Goal: Information Seeking & Learning: Learn about a topic

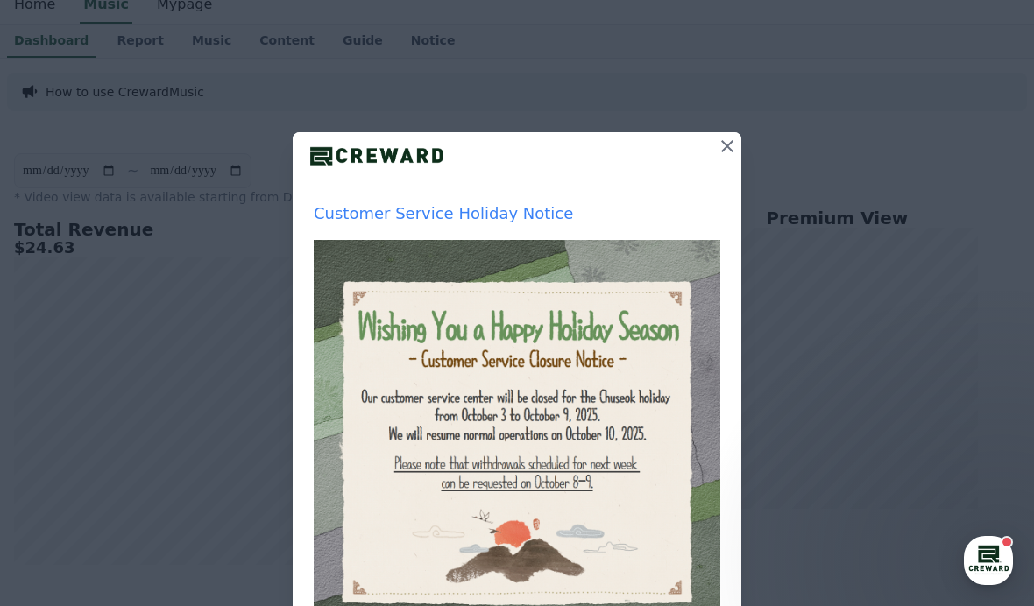
scroll to position [106, 0]
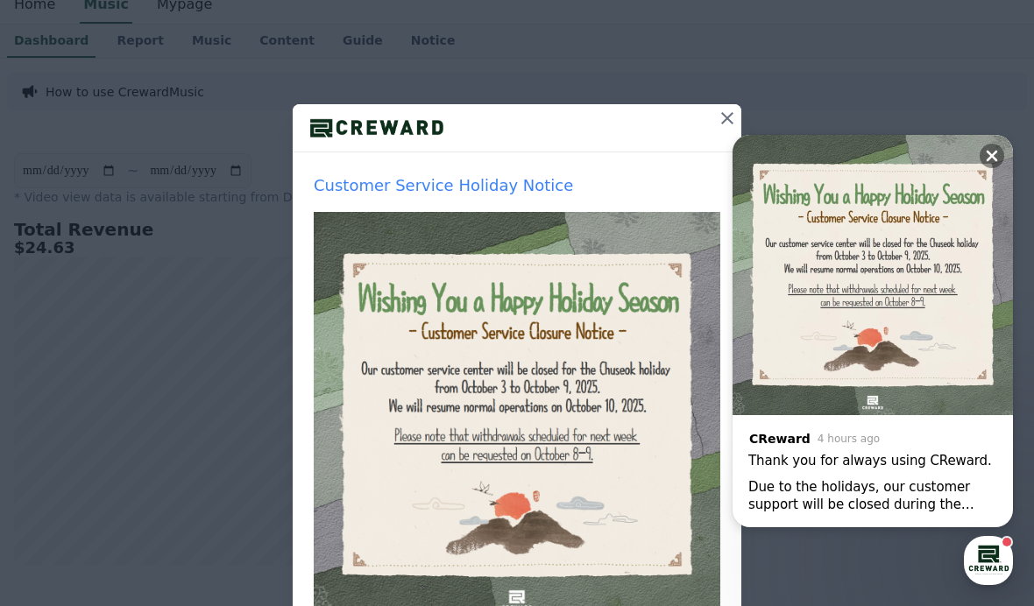
click at [726, 131] on button at bounding box center [727, 118] width 28 height 28
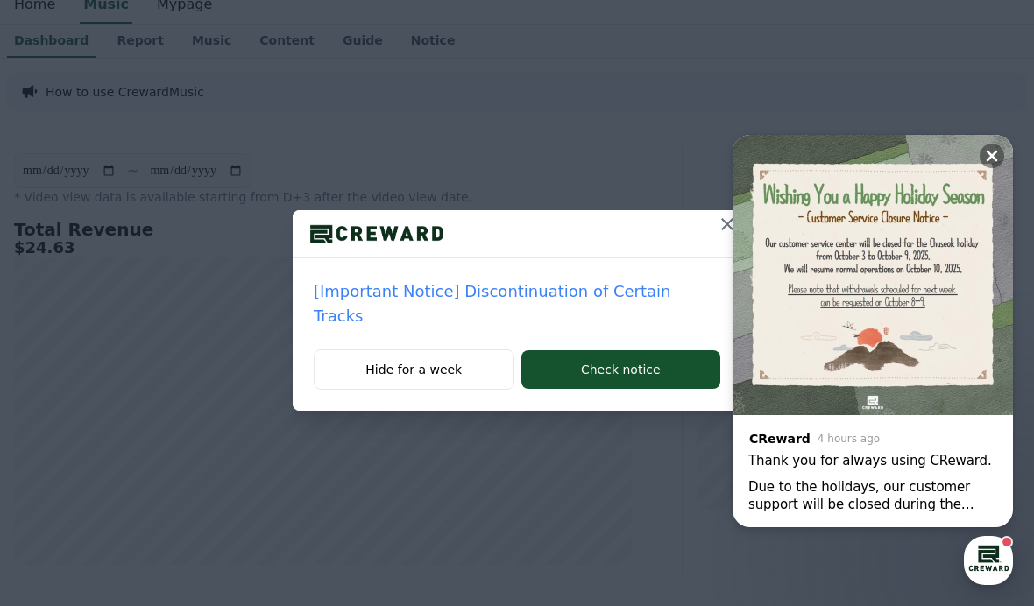
scroll to position [0, 0]
click at [713, 247] on div at bounding box center [727, 233] width 28 height 47
click at [717, 228] on icon at bounding box center [727, 224] width 21 height 21
click at [977, 140] on img at bounding box center [873, 275] width 280 height 280
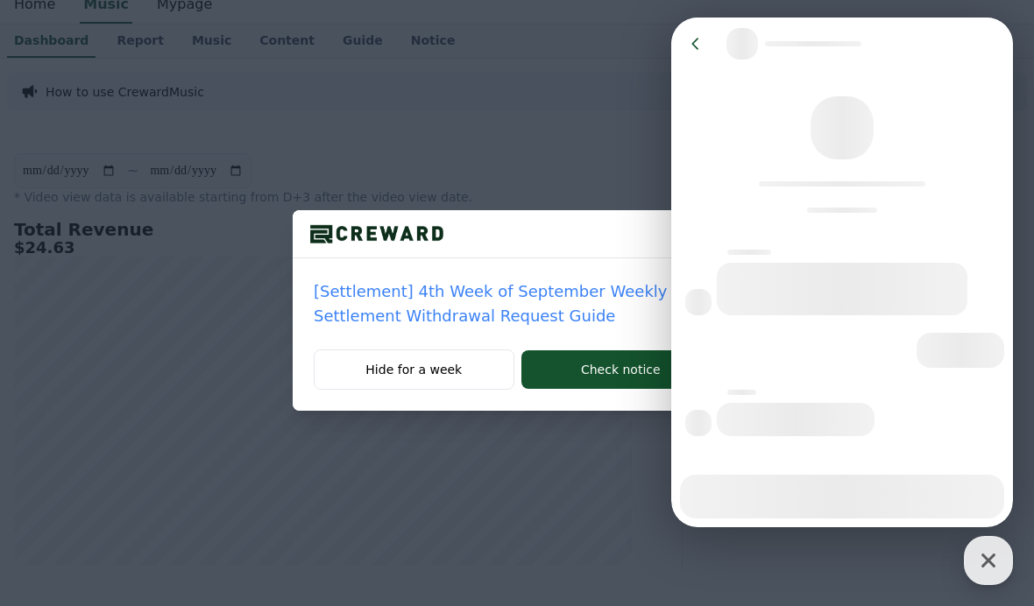
click at [691, 47] on icon at bounding box center [696, 44] width 18 height 18
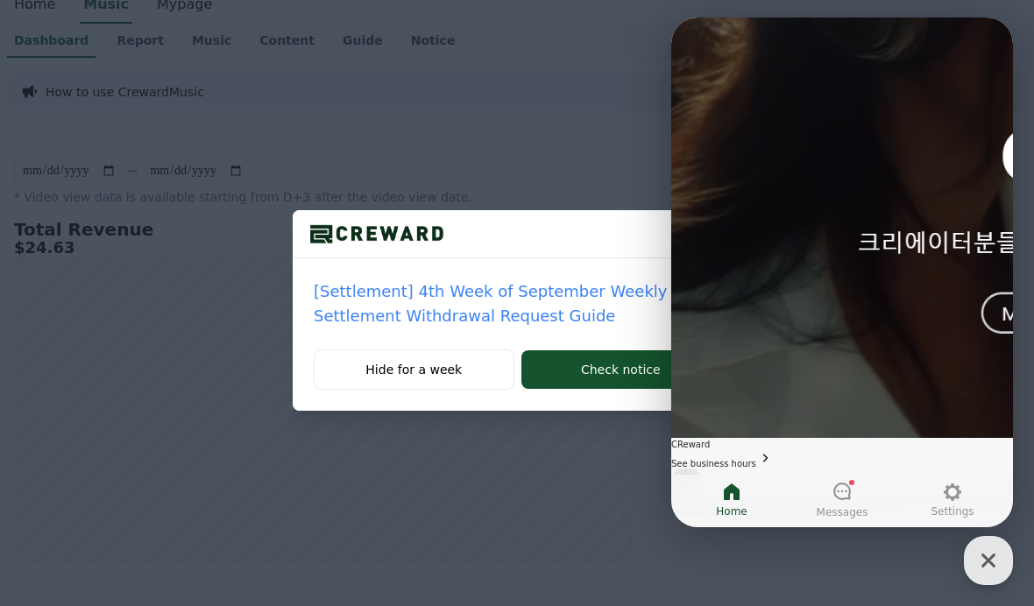
click at [596, 267] on div "[Settlement] 4th Week of September Weekly Settlement Withdrawal Request Guide" at bounding box center [517, 303] width 449 height 91
click at [629, 267] on div "[Settlement] 4th Week of September Weekly Settlement Withdrawal Request Guide" at bounding box center [517, 303] width 449 height 91
click at [614, 251] on div at bounding box center [517, 234] width 449 height 48
click at [981, 545] on icon "button" at bounding box center [989, 561] width 32 height 32
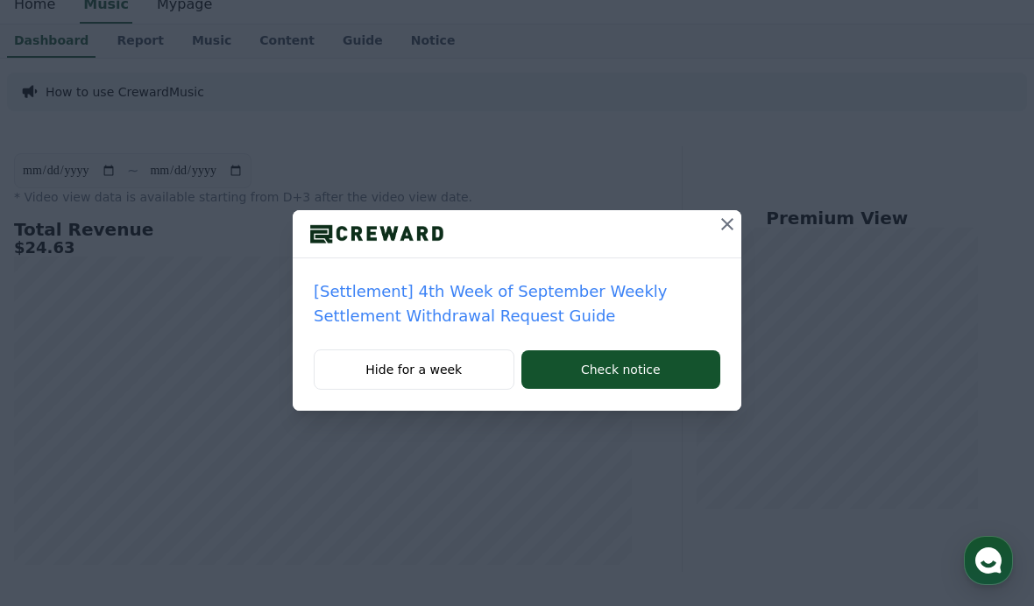
click at [719, 230] on icon at bounding box center [727, 224] width 21 height 21
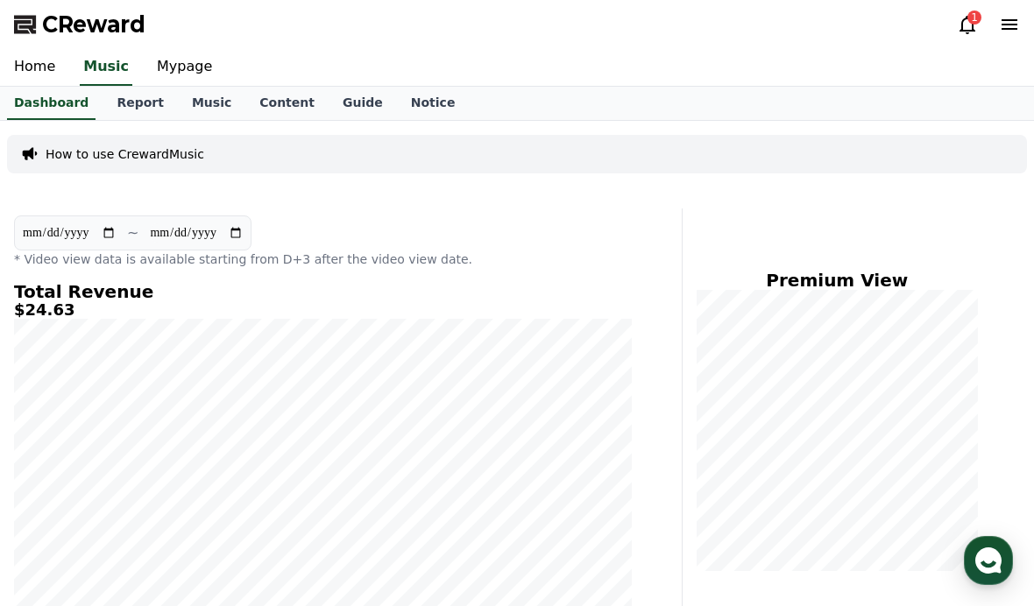
click at [210, 107] on link "Music" at bounding box center [211, 103] width 67 height 33
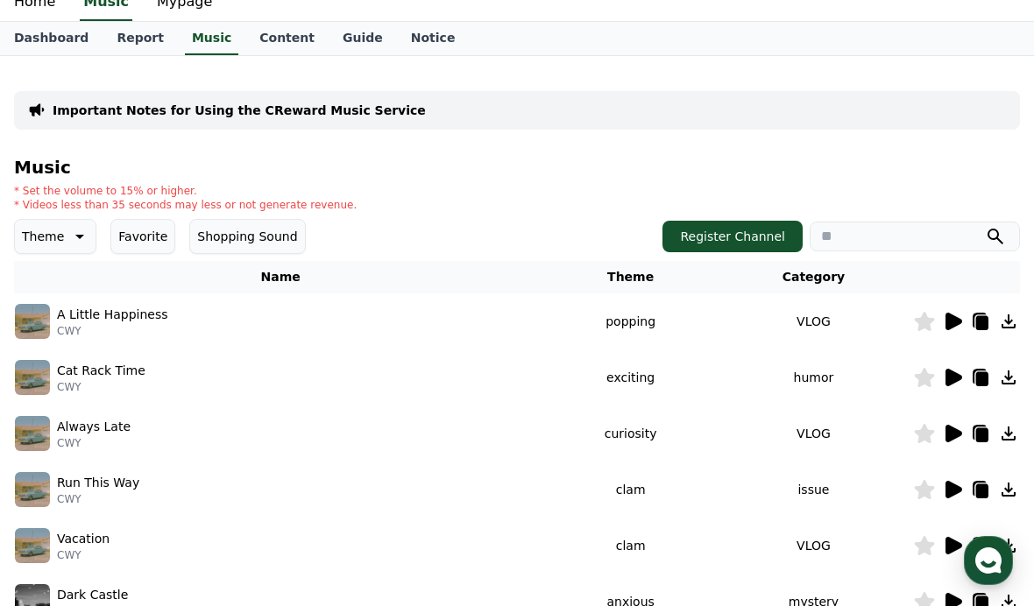
scroll to position [60, 0]
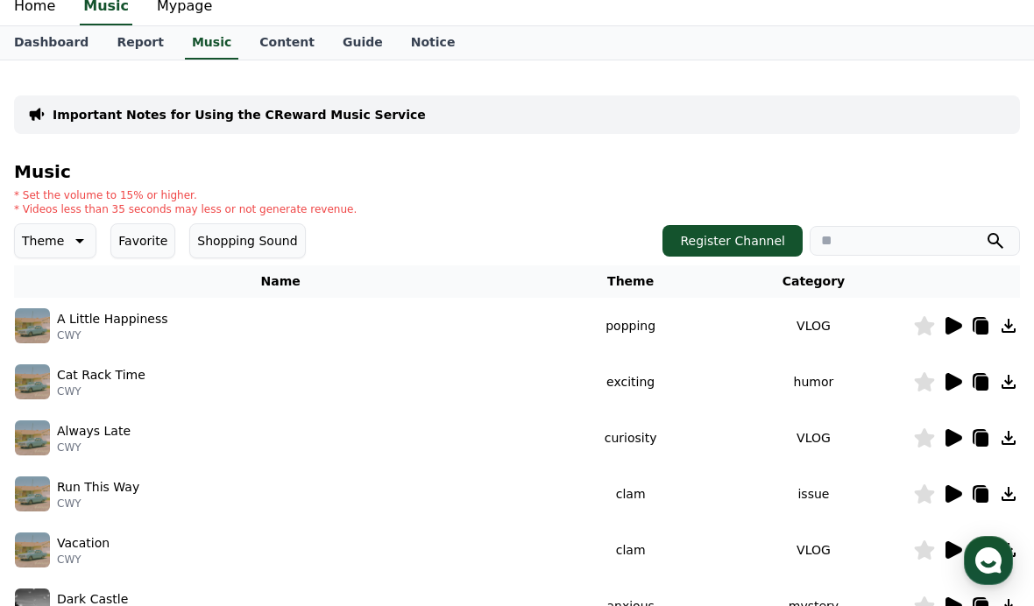
click at [87, 245] on button "Theme" at bounding box center [55, 240] width 82 height 35
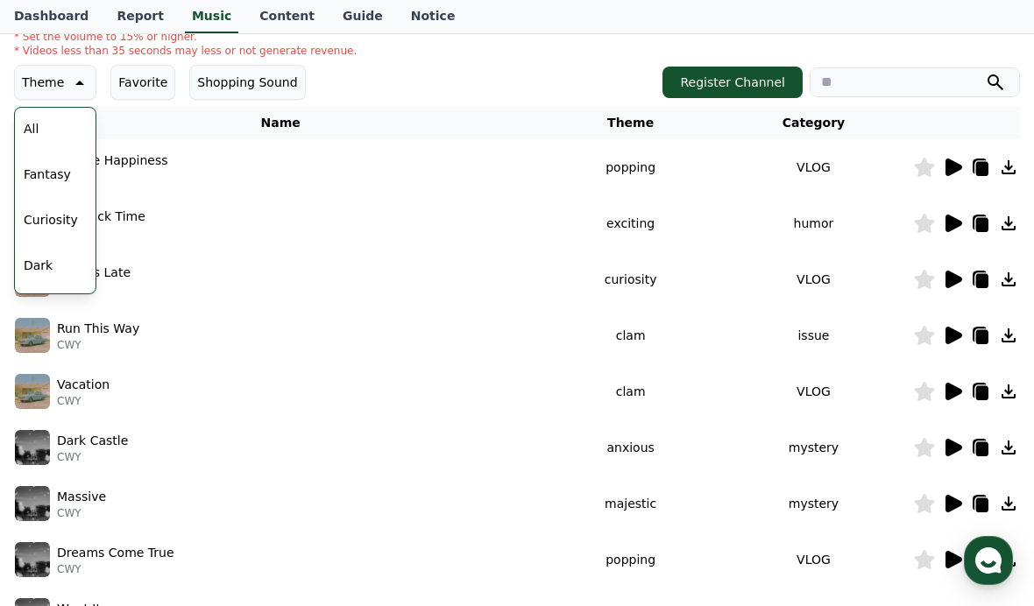
scroll to position [169, 0]
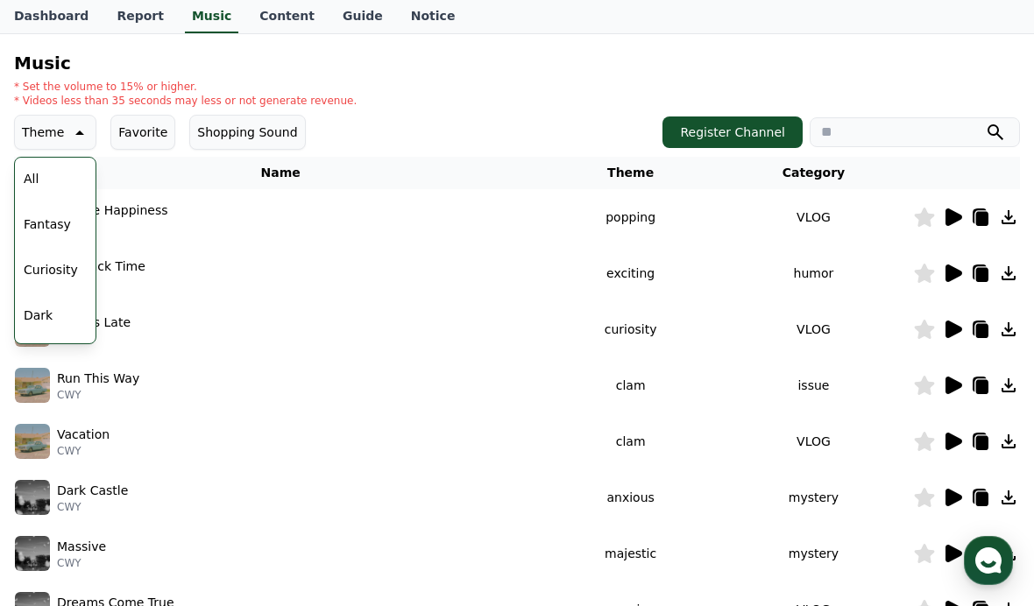
click at [63, 138] on button "Theme" at bounding box center [55, 132] width 82 height 35
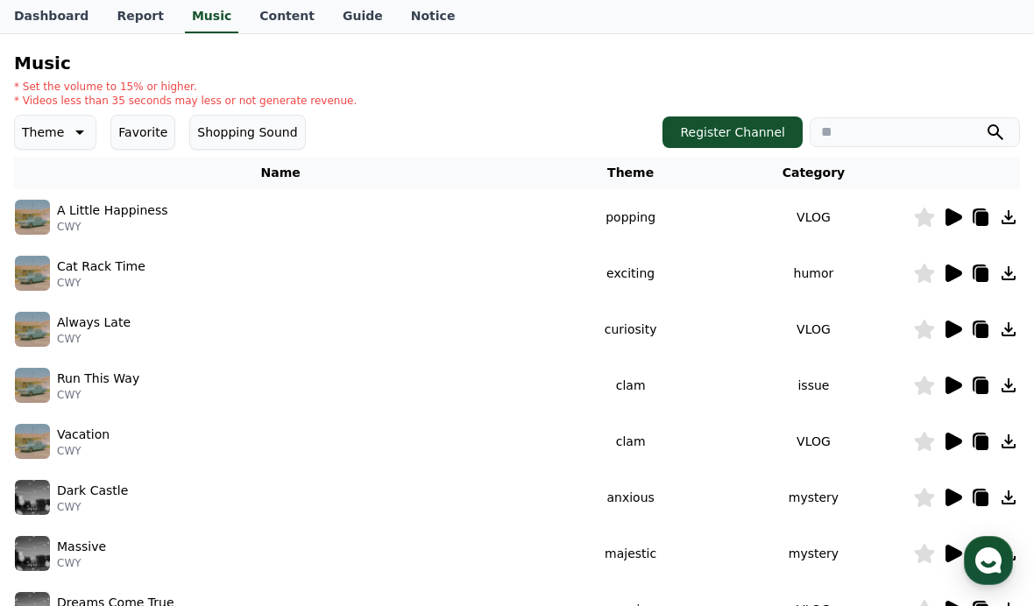
click at [37, 132] on p "Theme" at bounding box center [43, 132] width 42 height 25
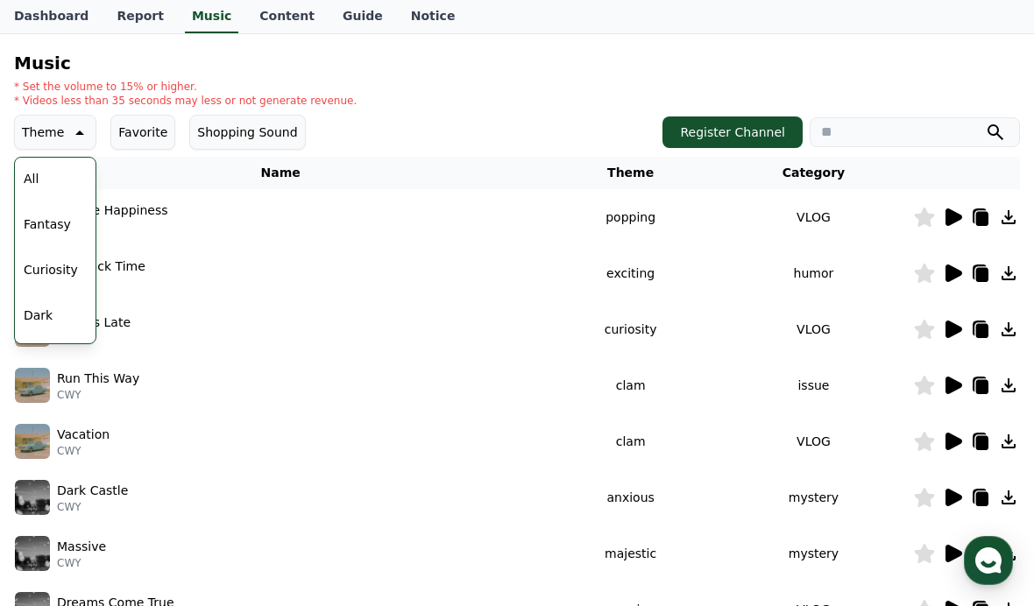
click at [41, 227] on button "Fantasy" at bounding box center [47, 224] width 61 height 39
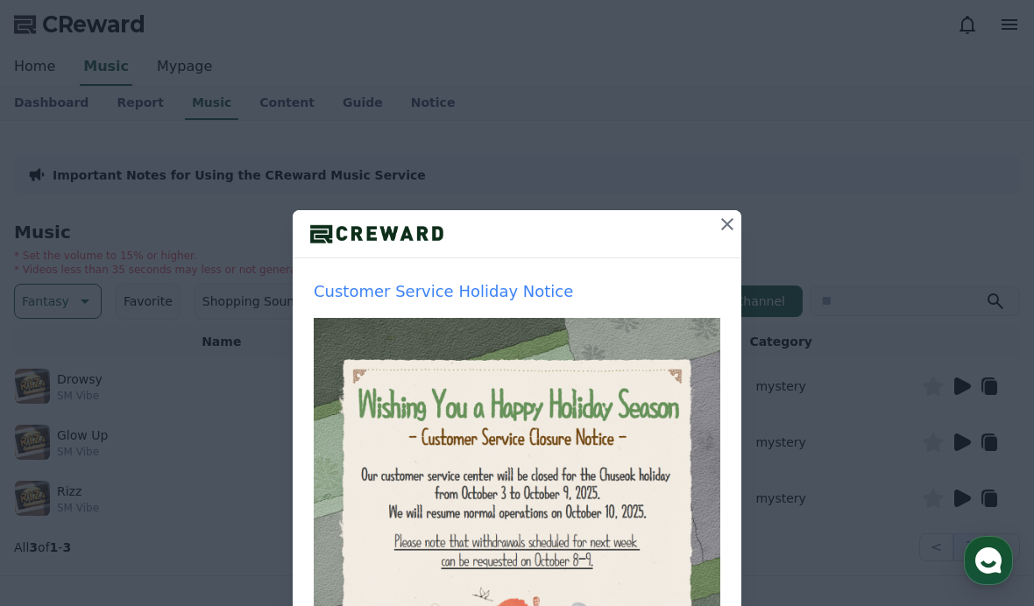
click at [731, 236] on button at bounding box center [727, 224] width 28 height 28
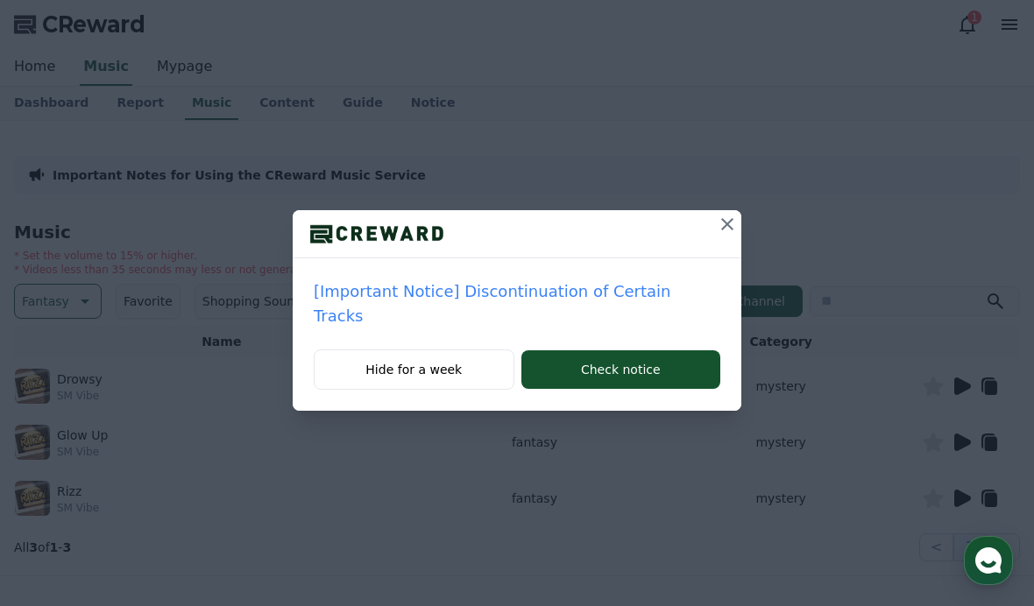
click at [719, 229] on button at bounding box center [727, 224] width 28 height 28
click at [733, 217] on icon at bounding box center [727, 224] width 21 height 21
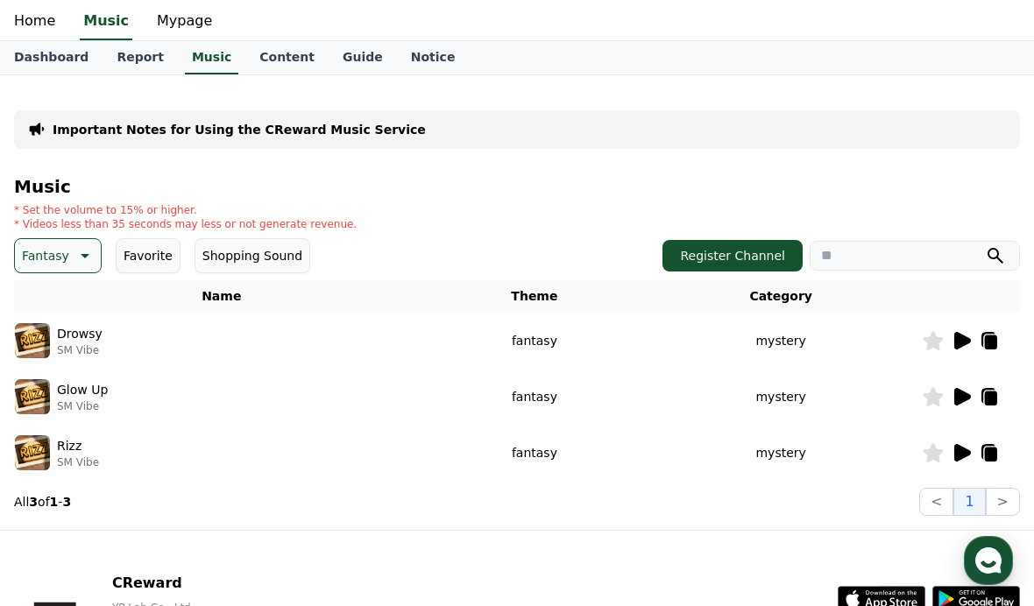
scroll to position [63, 0]
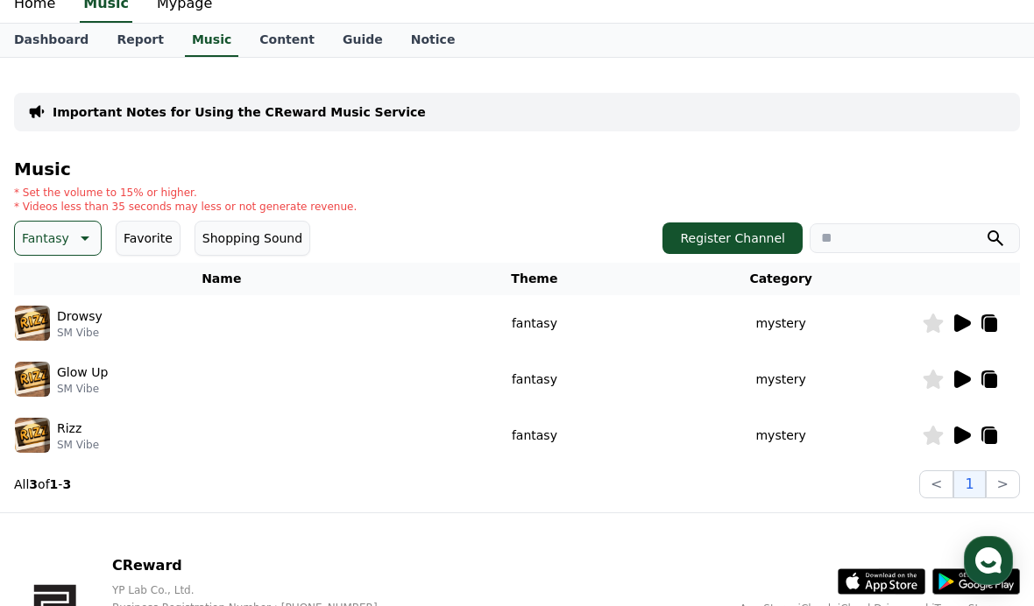
click at [81, 238] on icon at bounding box center [85, 239] width 9 height 4
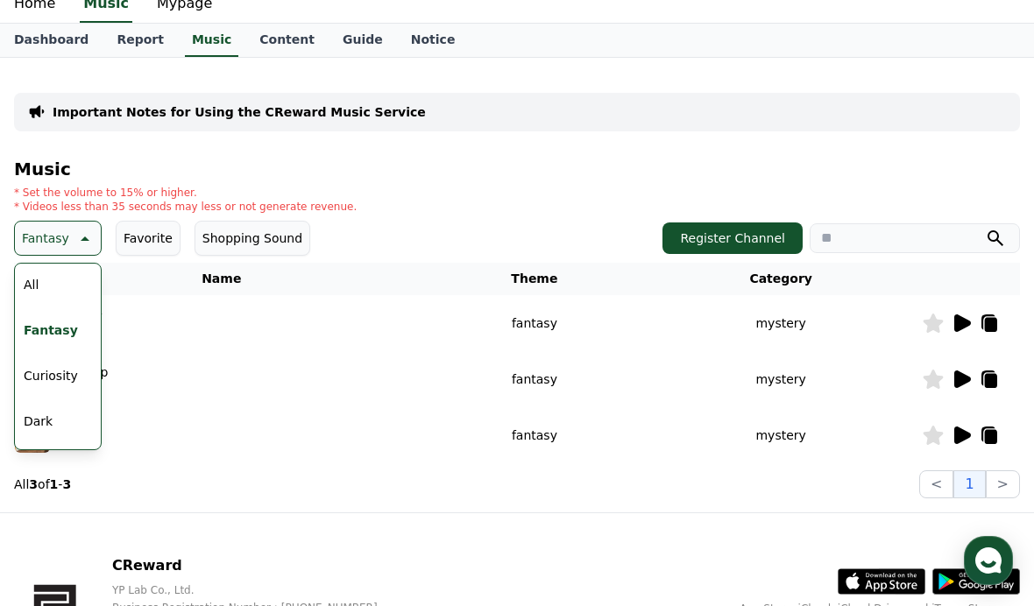
click at [46, 386] on button "Curiosity" at bounding box center [51, 376] width 68 height 39
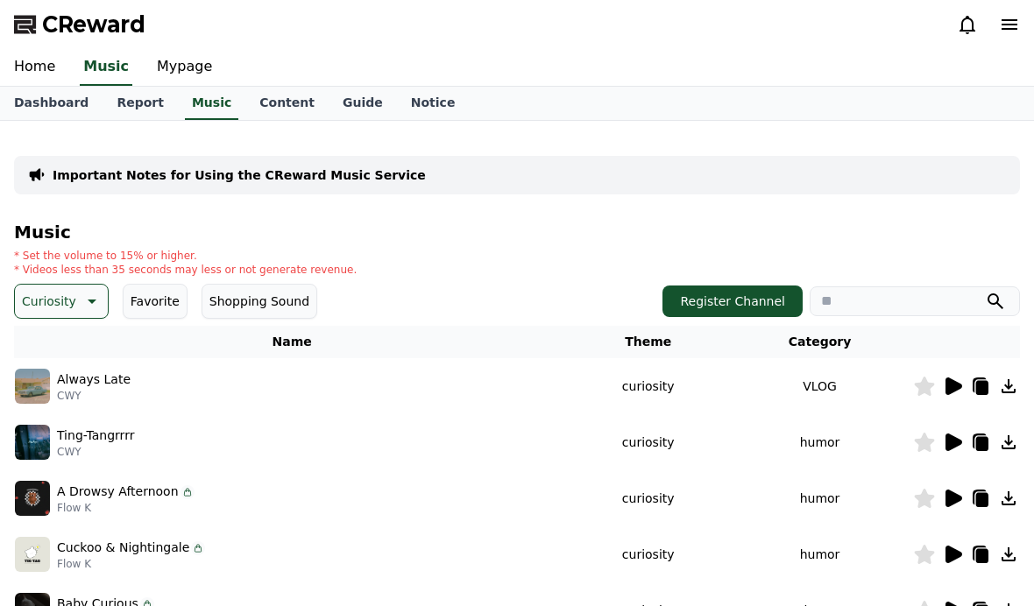
scroll to position [101, 0]
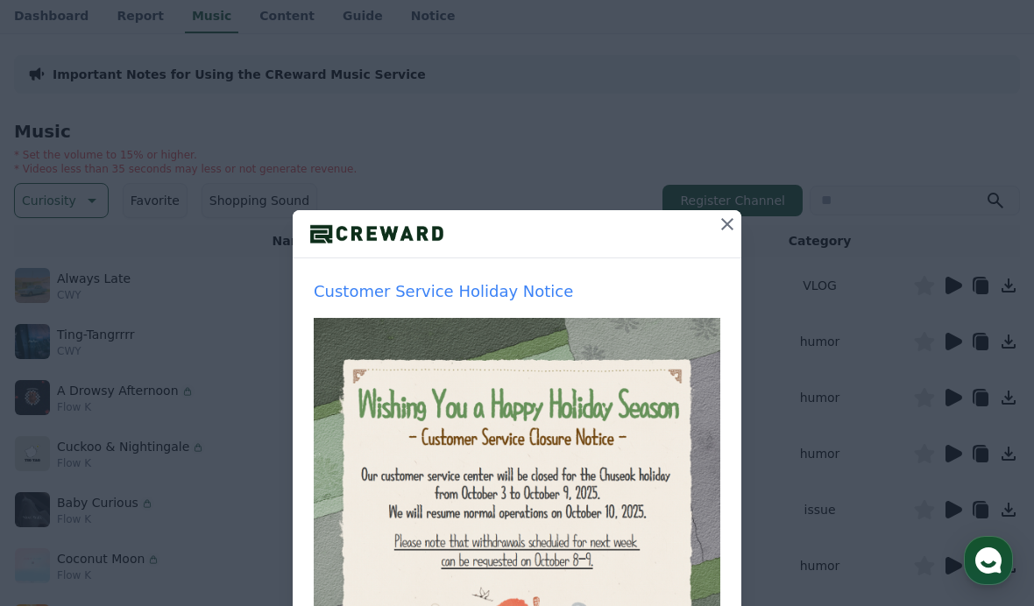
click at [724, 226] on icon at bounding box center [727, 224] width 21 height 21
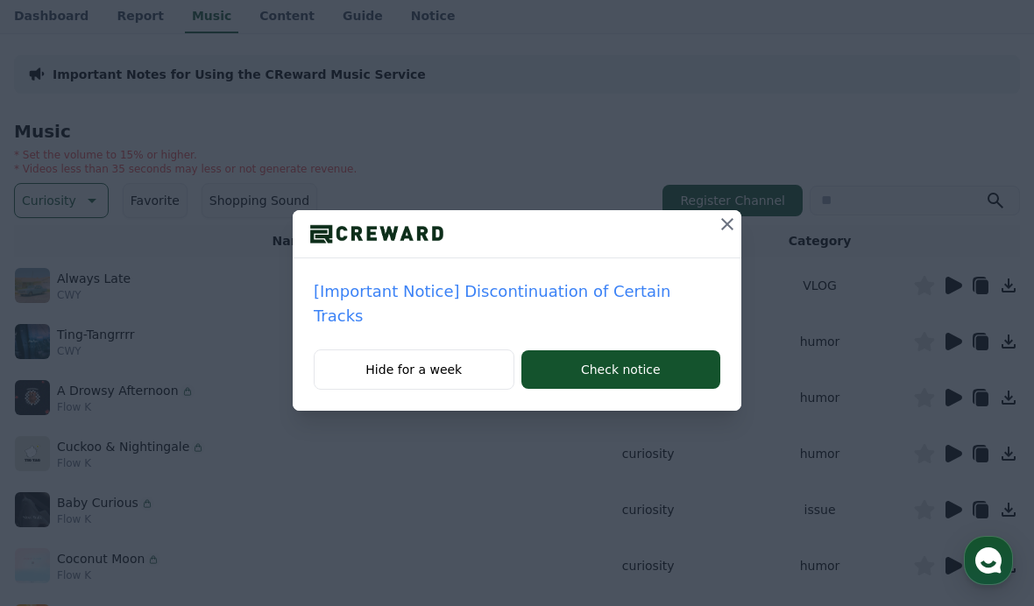
click at [713, 236] on button at bounding box center [727, 224] width 28 height 28
click at [726, 237] on button at bounding box center [727, 224] width 28 height 28
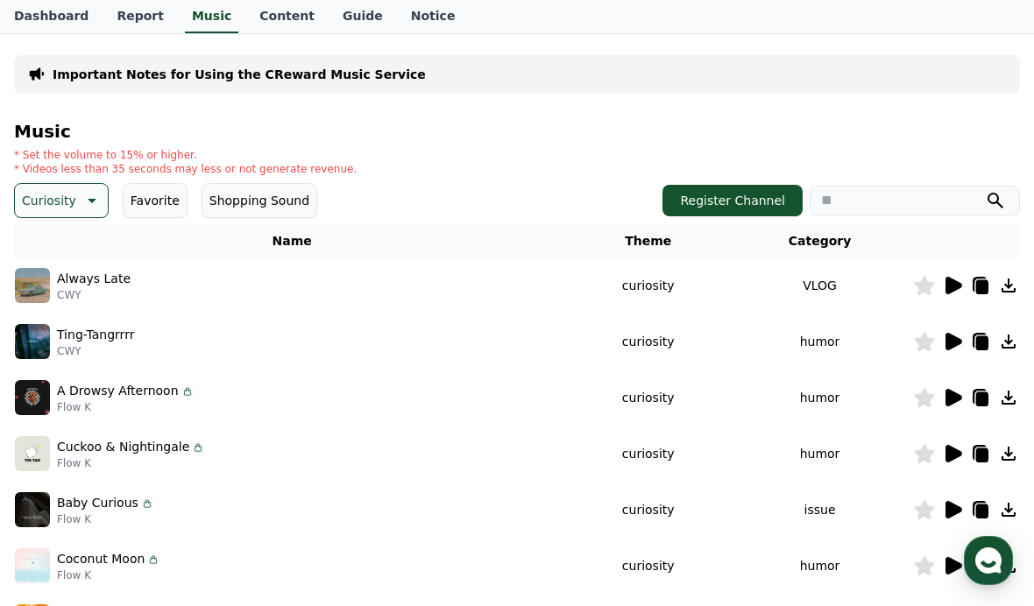
click at [932, 292] on icon at bounding box center [924, 285] width 21 height 19
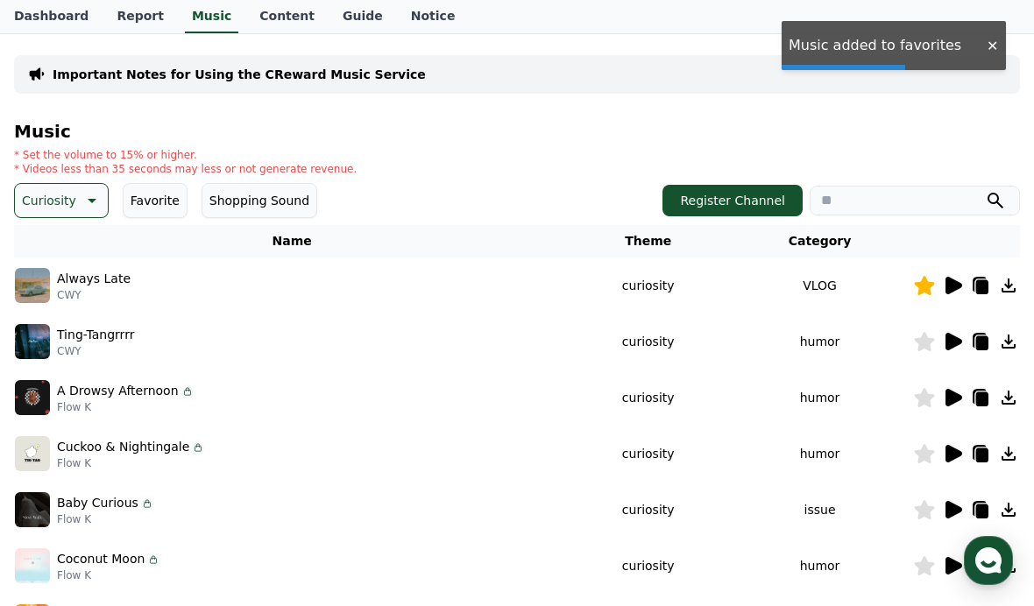
click at [925, 290] on icon at bounding box center [925, 285] width 20 height 19
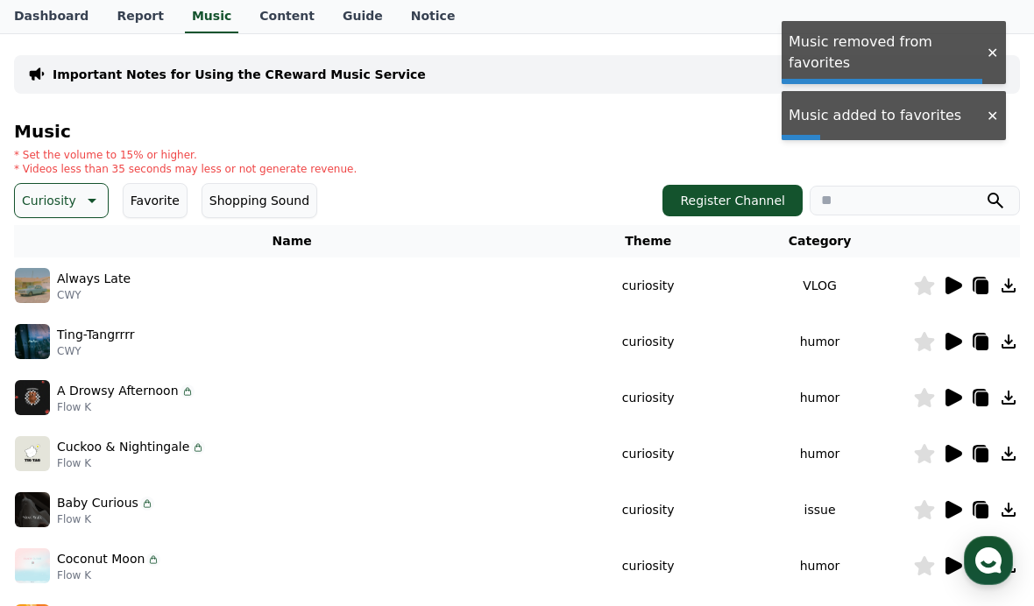
click at [949, 293] on icon at bounding box center [953, 286] width 17 height 18
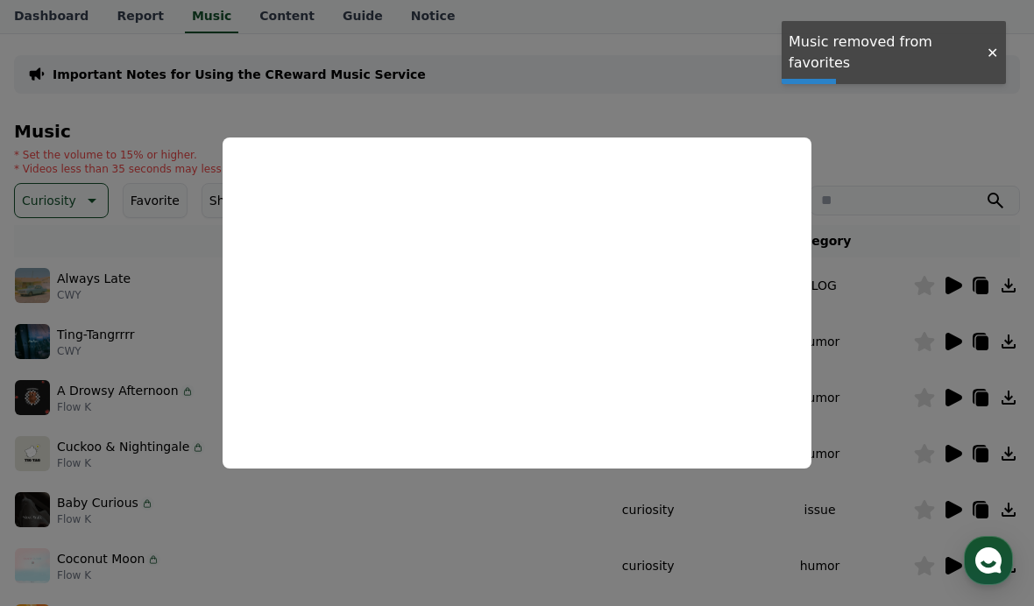
click at [896, 219] on button "close modal" at bounding box center [517, 303] width 1034 height 606
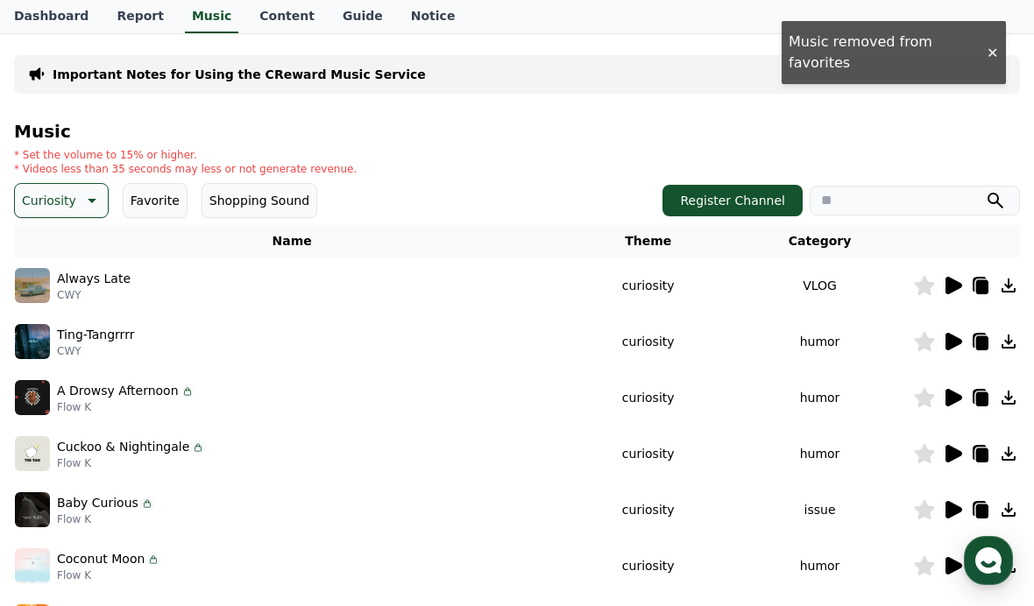
click at [49, 287] on img at bounding box center [32, 285] width 35 height 35
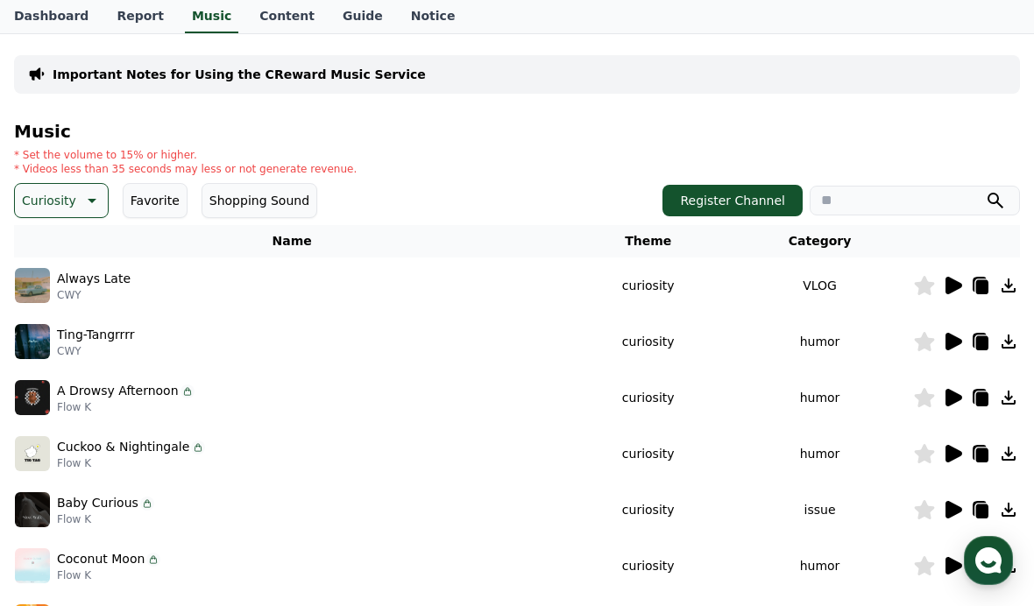
click at [955, 286] on icon at bounding box center [953, 286] width 17 height 18
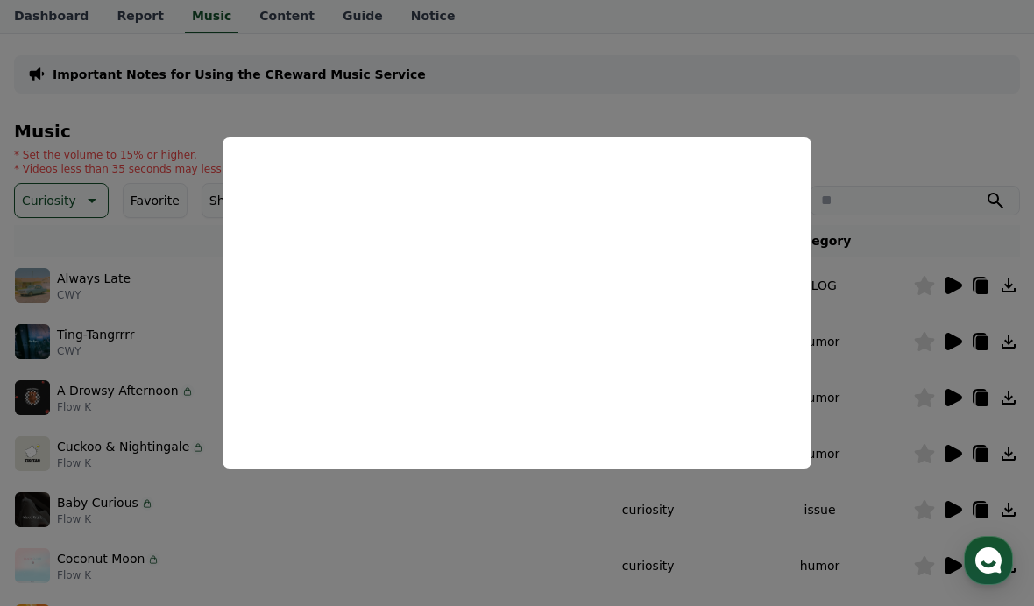
click at [93, 251] on button "close modal" at bounding box center [517, 303] width 1034 height 606
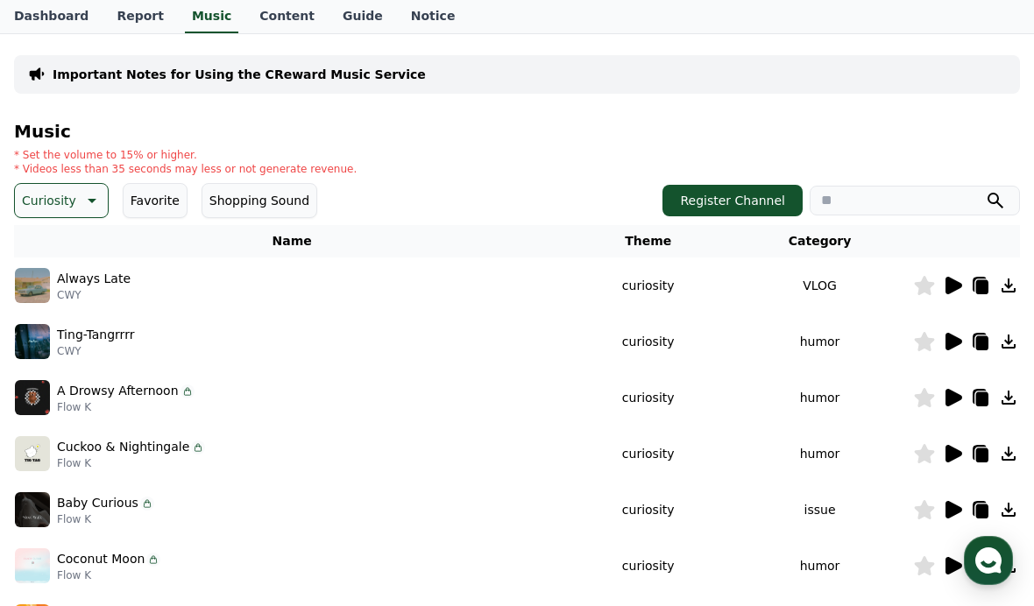
click at [37, 343] on img at bounding box center [32, 341] width 35 height 35
click at [944, 349] on icon at bounding box center [952, 341] width 21 height 21
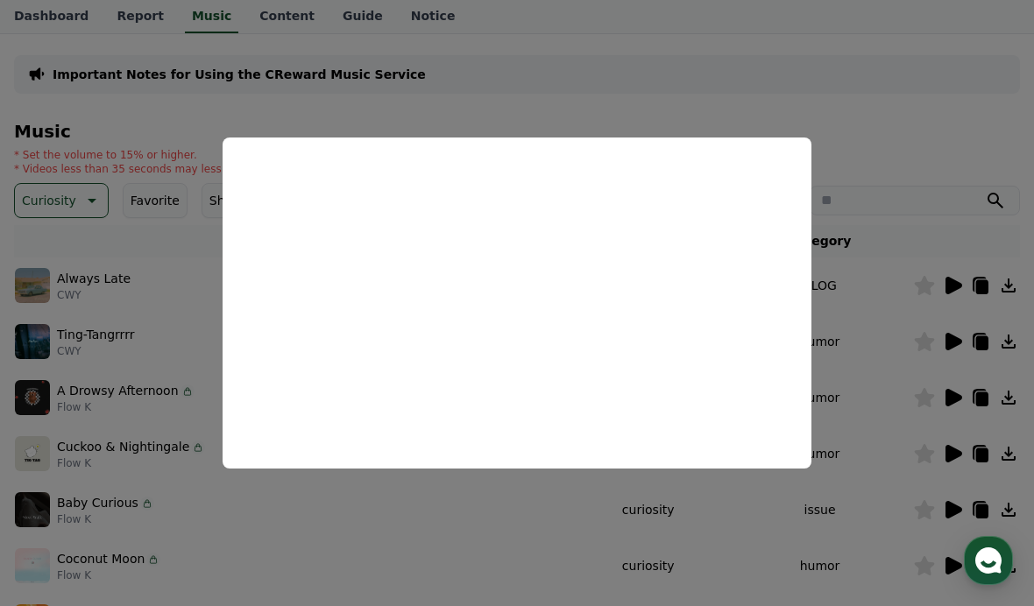
click at [917, 257] on button "close modal" at bounding box center [517, 303] width 1034 height 606
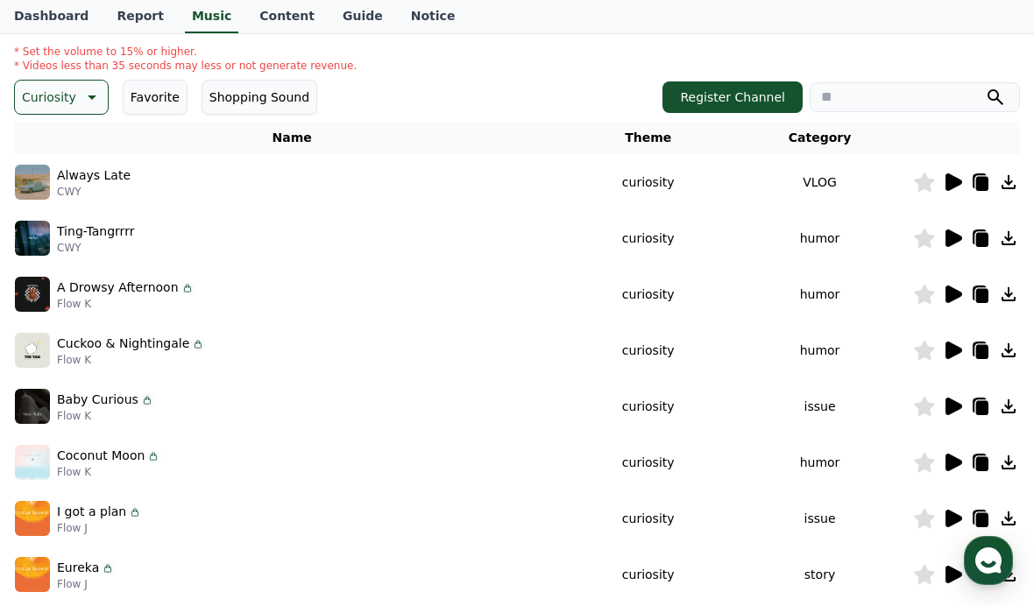
scroll to position [197, 0]
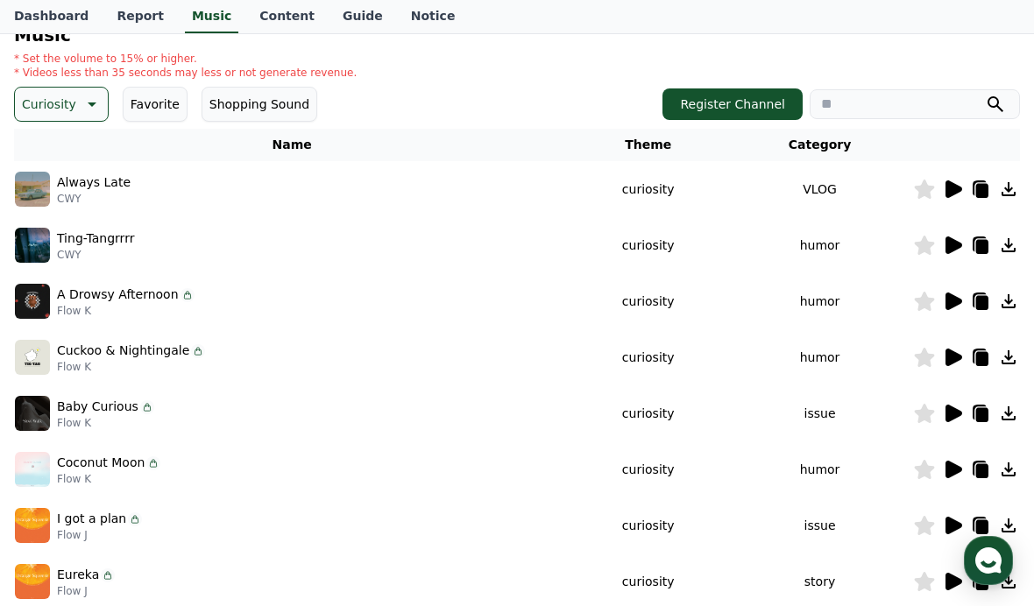
click at [46, 106] on p "Curiosity" at bounding box center [49, 104] width 54 height 25
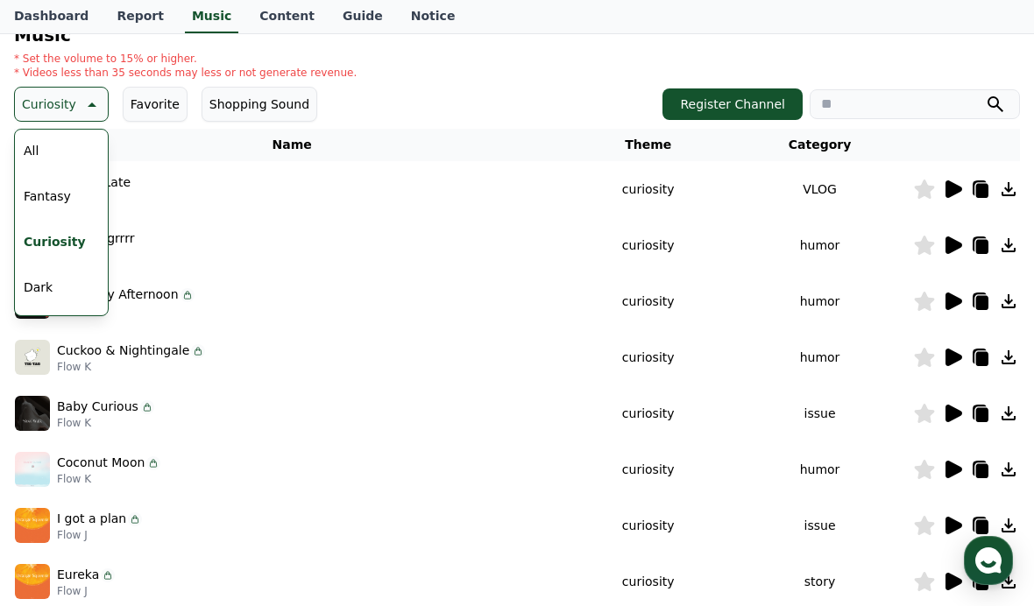
click at [33, 147] on button "All" at bounding box center [31, 150] width 29 height 39
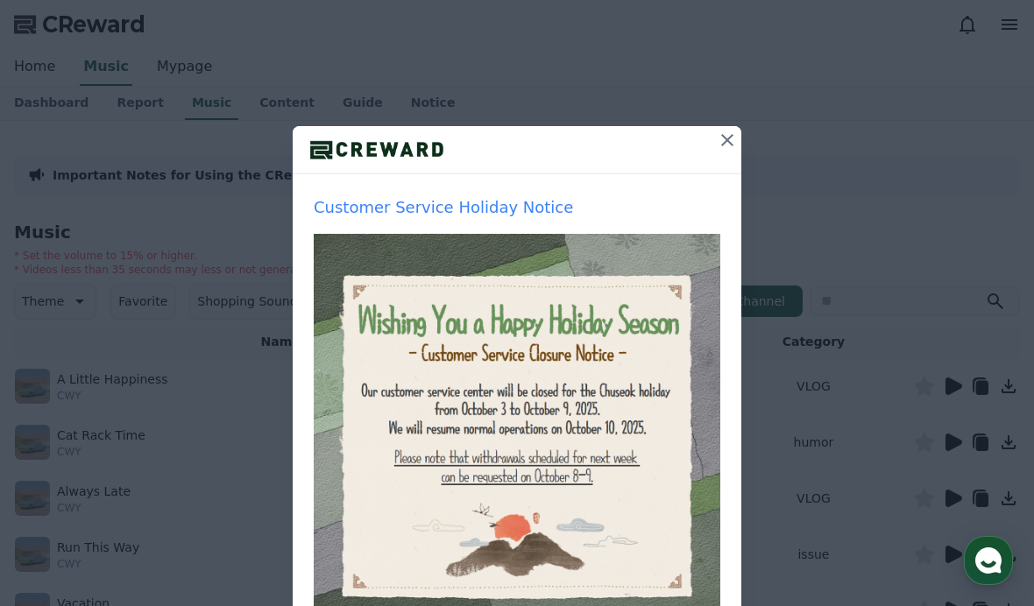
scroll to position [85, 0]
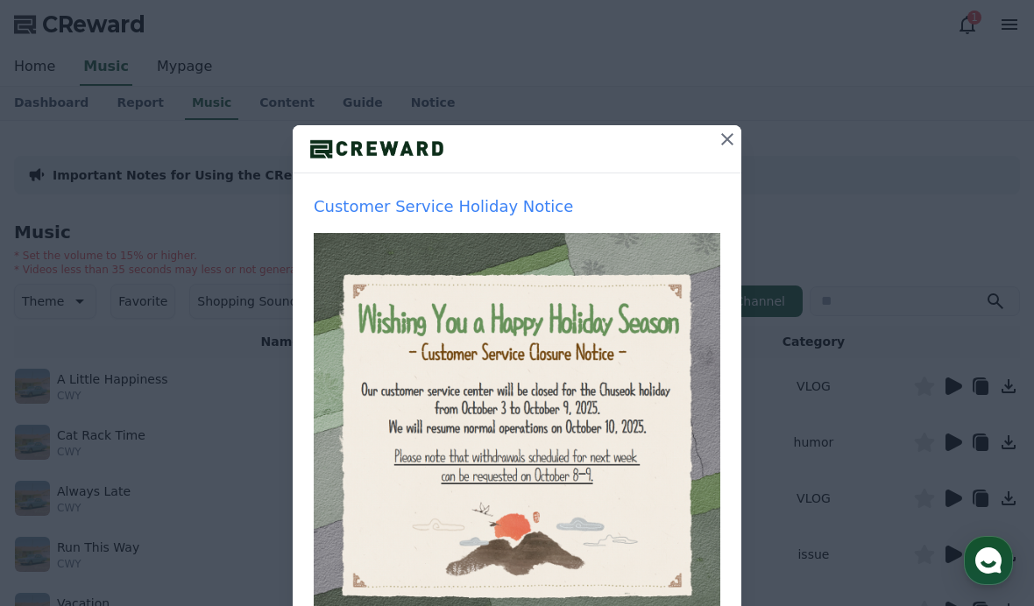
click at [733, 143] on icon at bounding box center [727, 139] width 21 height 21
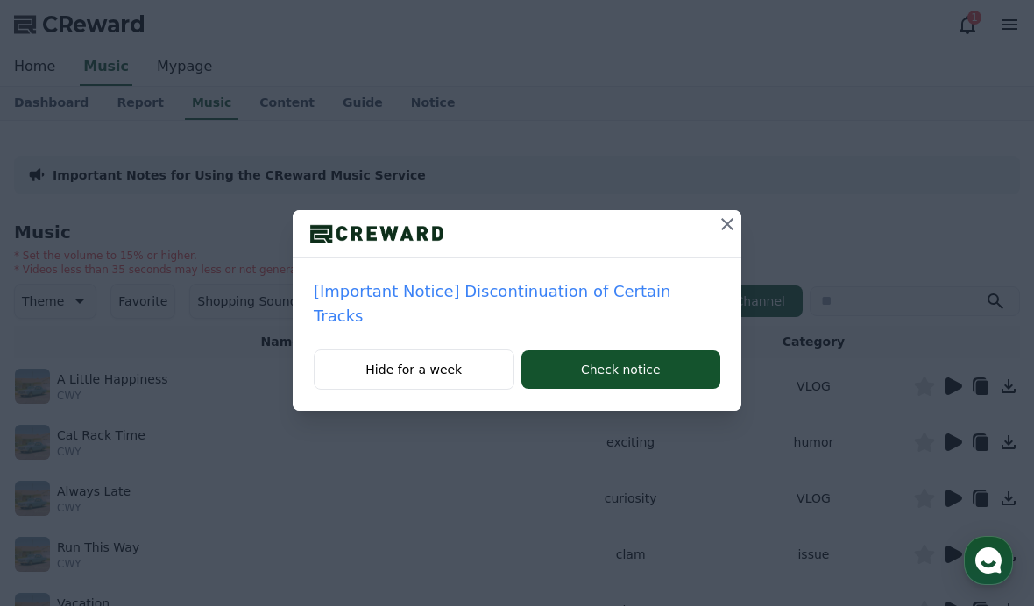
scroll to position [0, 0]
click at [717, 223] on icon at bounding box center [727, 224] width 21 height 21
click at [727, 223] on icon at bounding box center [727, 224] width 21 height 21
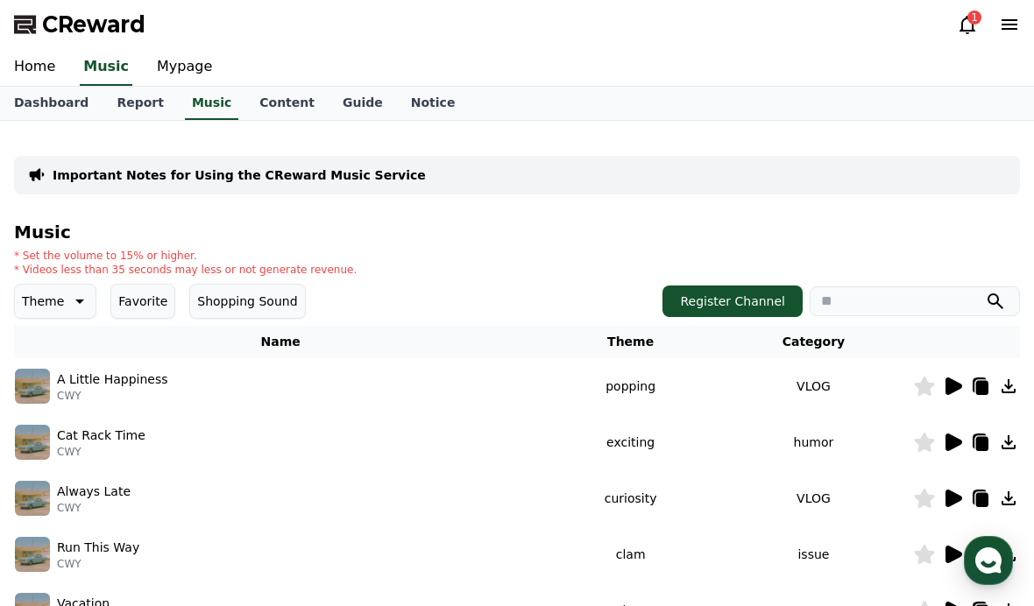
click at [950, 386] on icon at bounding box center [953, 387] width 17 height 18
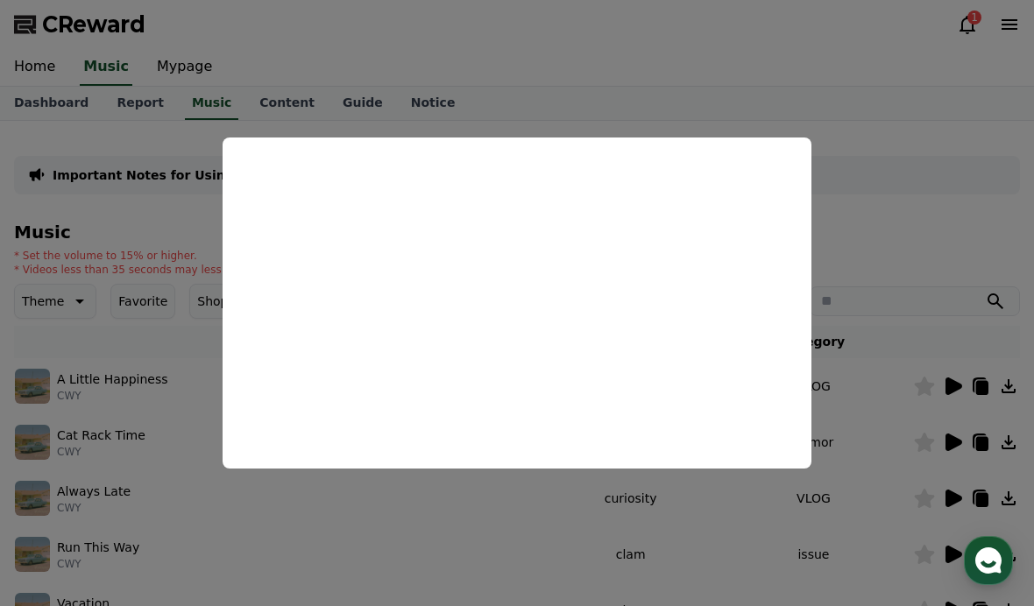
click at [930, 196] on button "close modal" at bounding box center [517, 303] width 1034 height 606
